Goal: Task Accomplishment & Management: Manage account settings

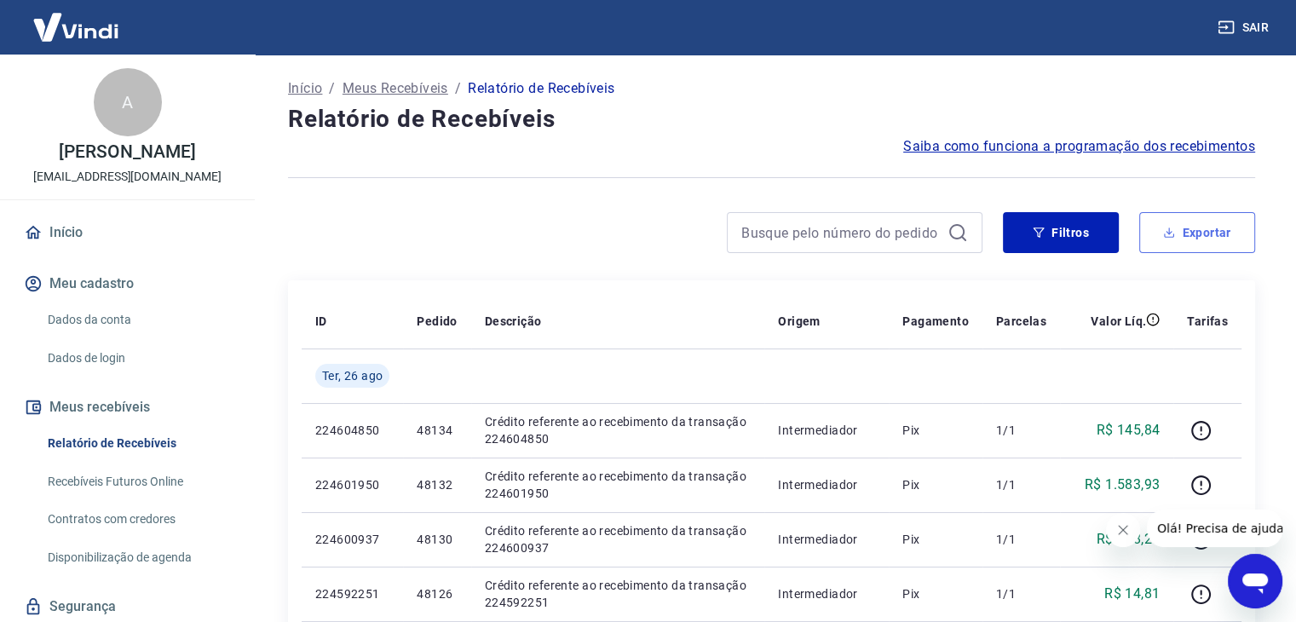
click at [1173, 237] on icon "button" at bounding box center [1170, 236] width 10 height 4
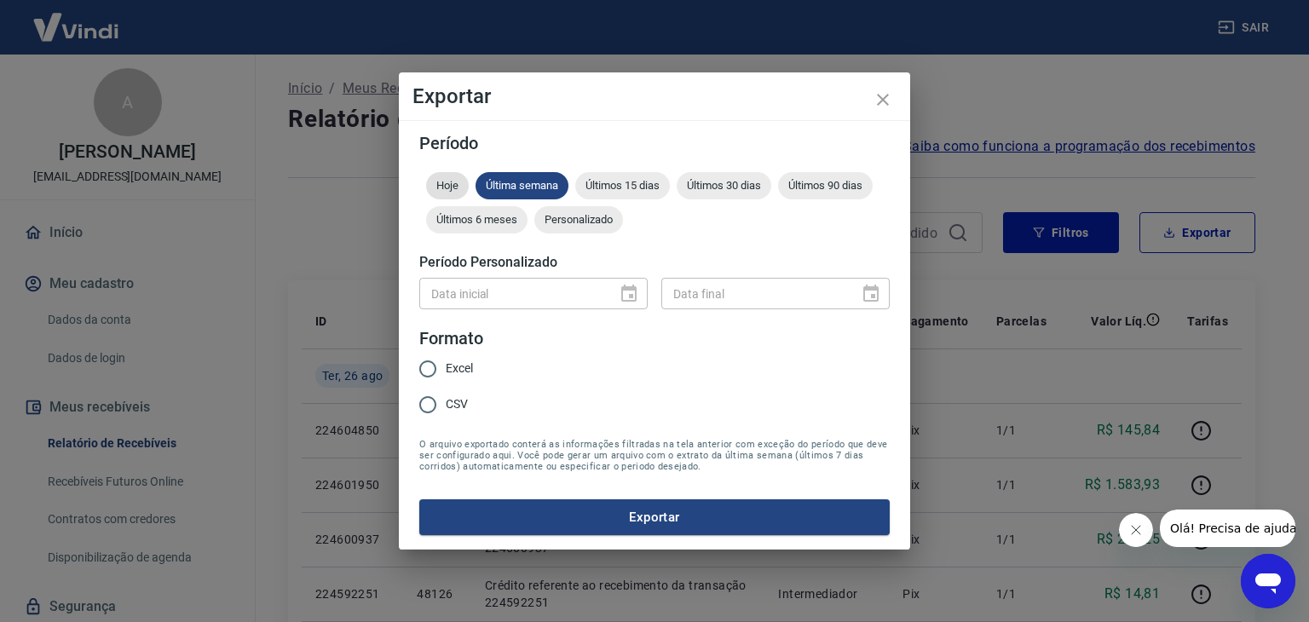
click at [456, 185] on span "Hoje" at bounding box center [447, 185] width 43 height 13
click at [528, 185] on span "Última semana" at bounding box center [522, 185] width 93 height 13
click at [883, 103] on icon "close" at bounding box center [883, 99] width 20 height 20
